Goal: Find specific page/section: Find specific page/section

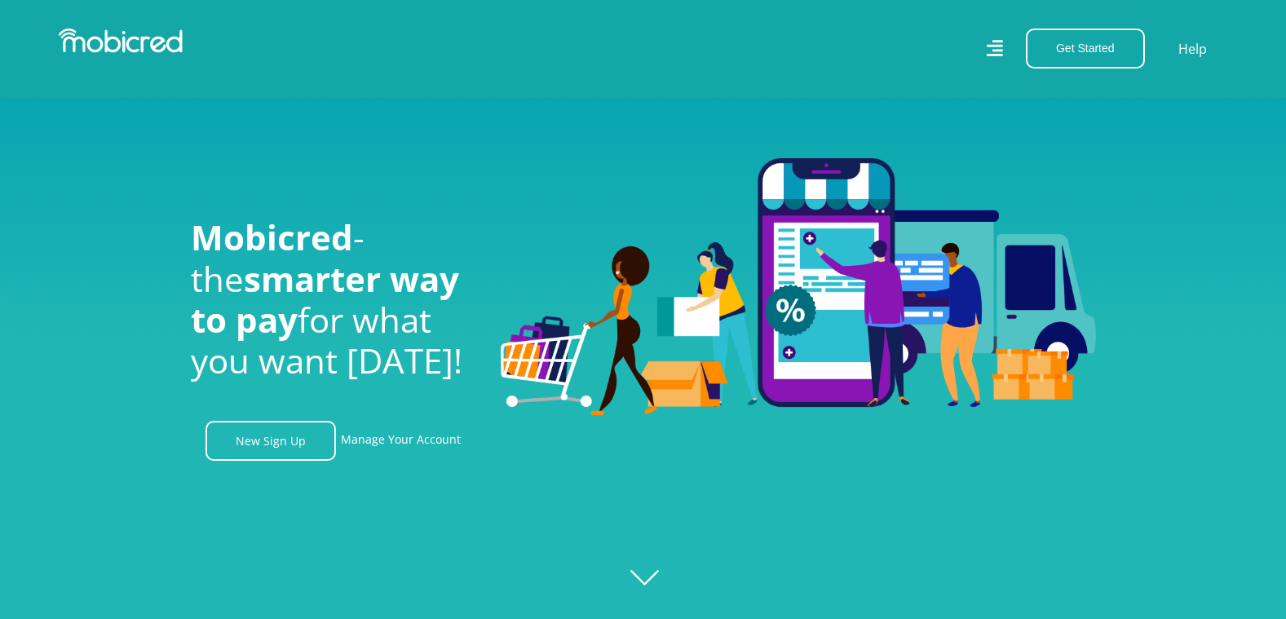
scroll to position [653, 0]
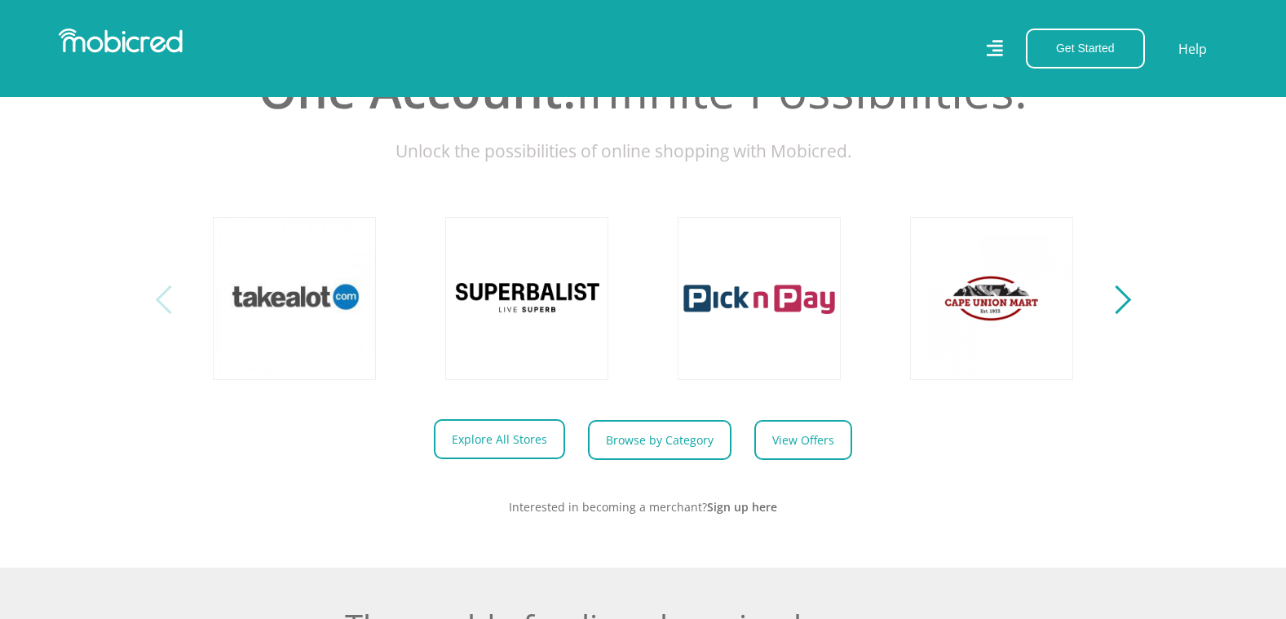
click at [511, 455] on link "Explore All Stores" at bounding box center [499, 439] width 131 height 40
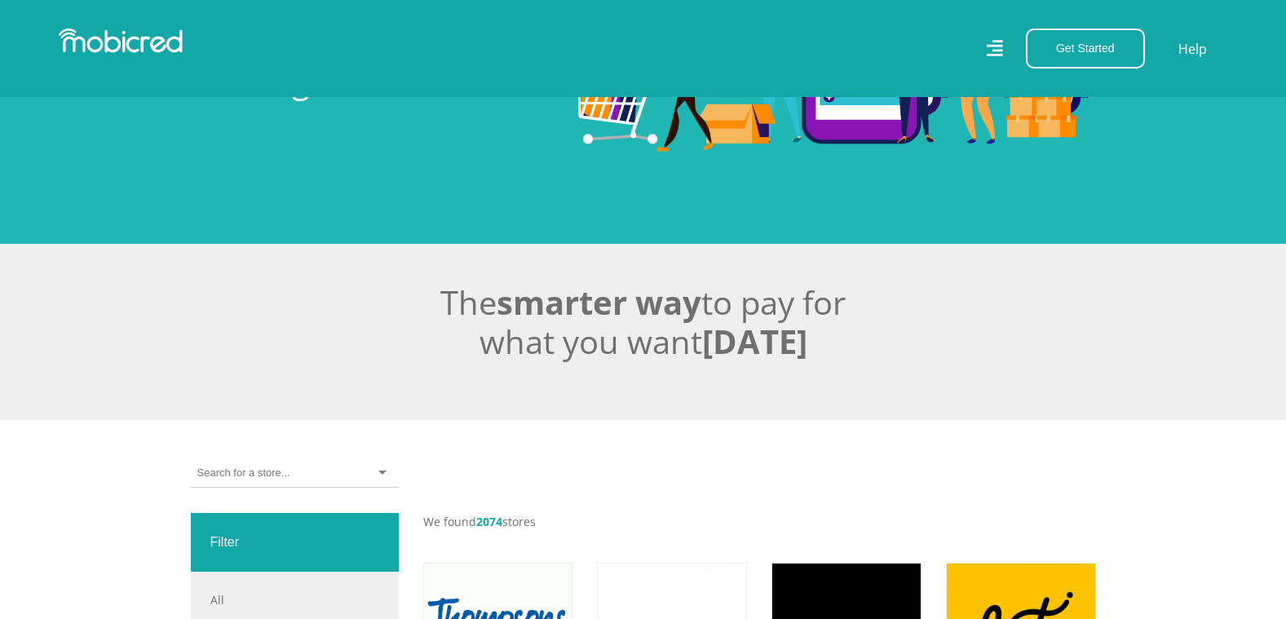
scroll to position [326, 0]
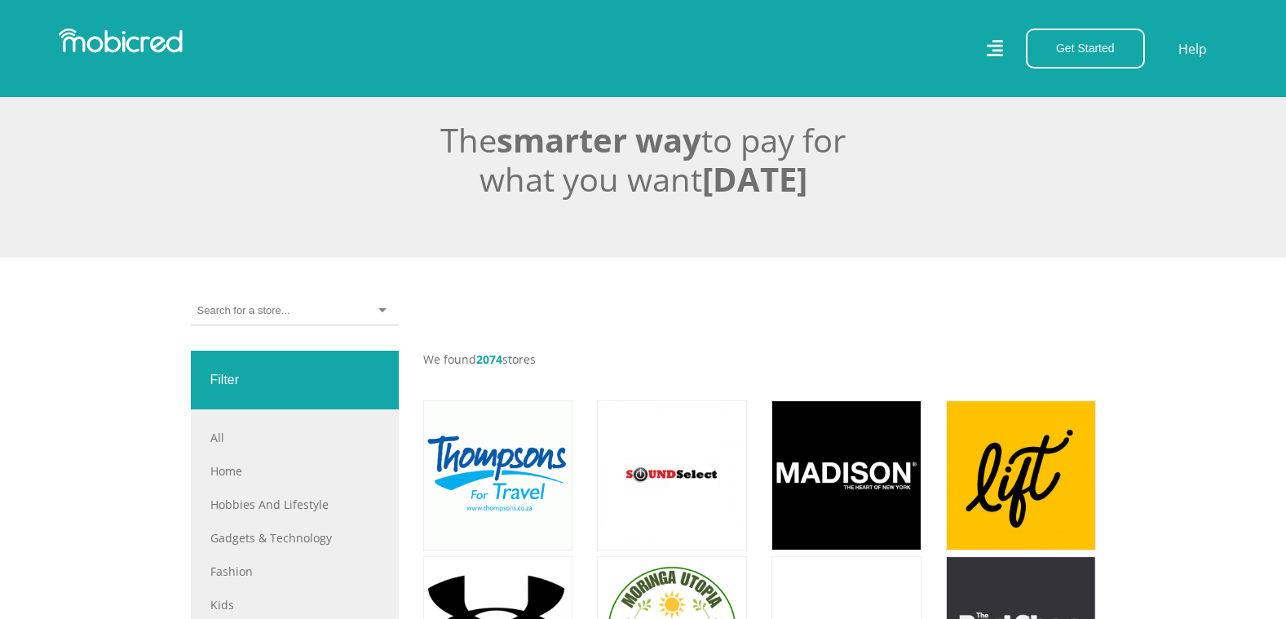
click at [290, 307] on div at bounding box center [295, 311] width 208 height 29
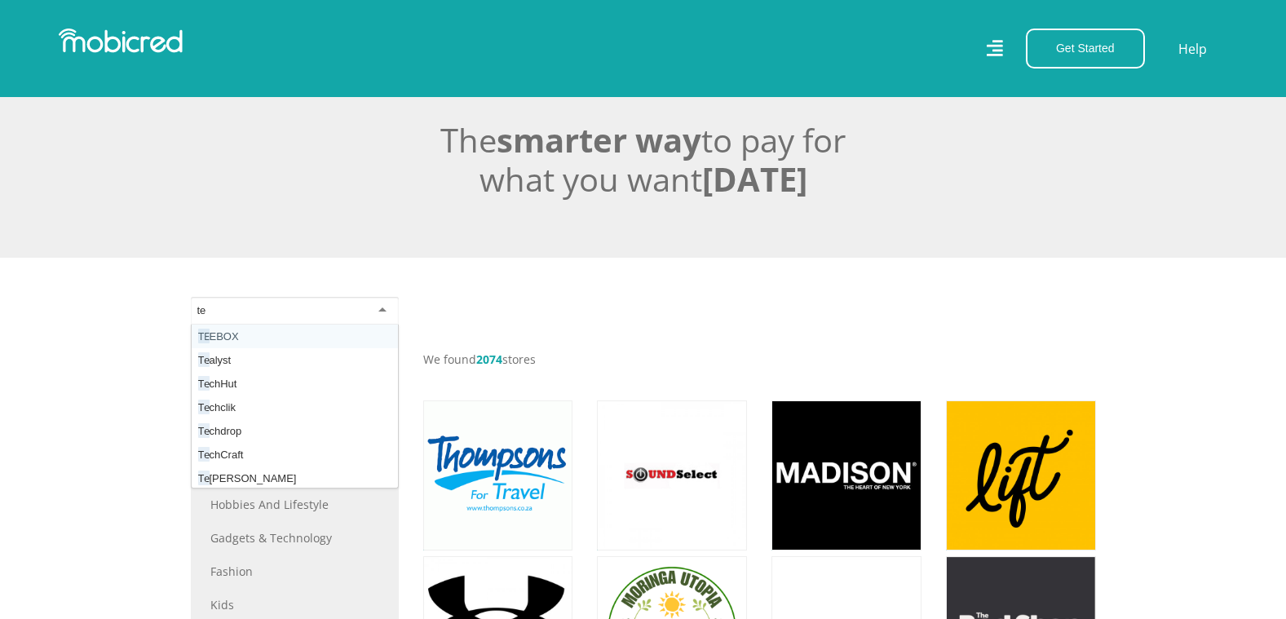
scroll to position [0, 0]
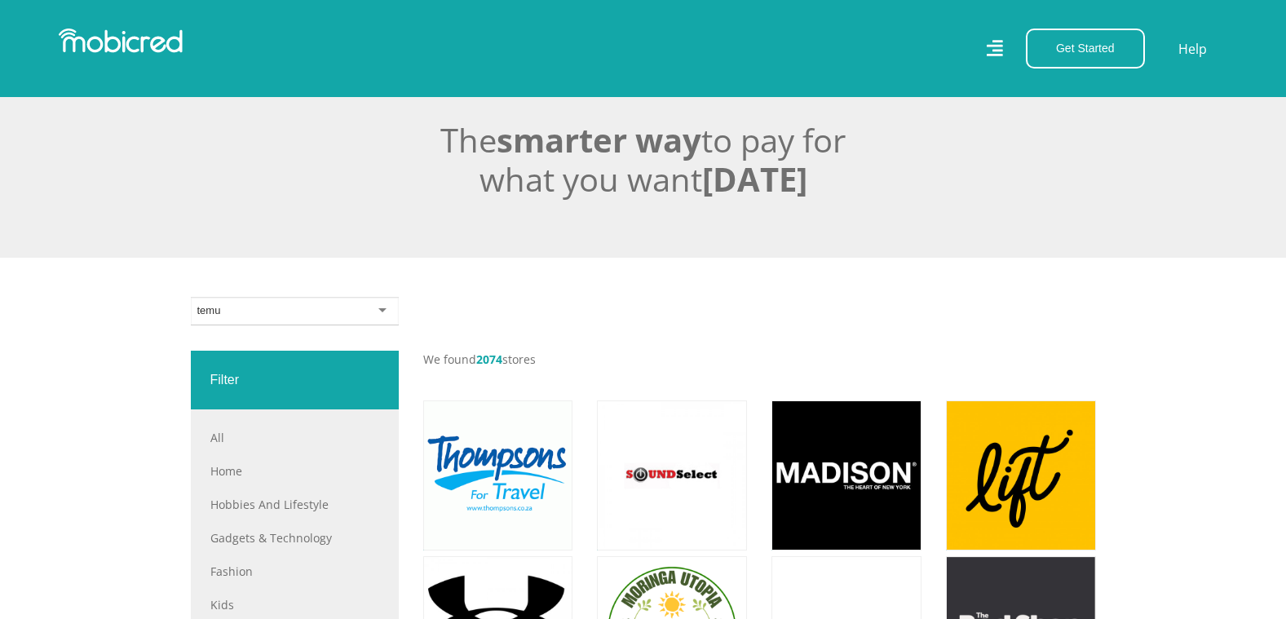
type input "temu"
